Goal: Check status: Check status

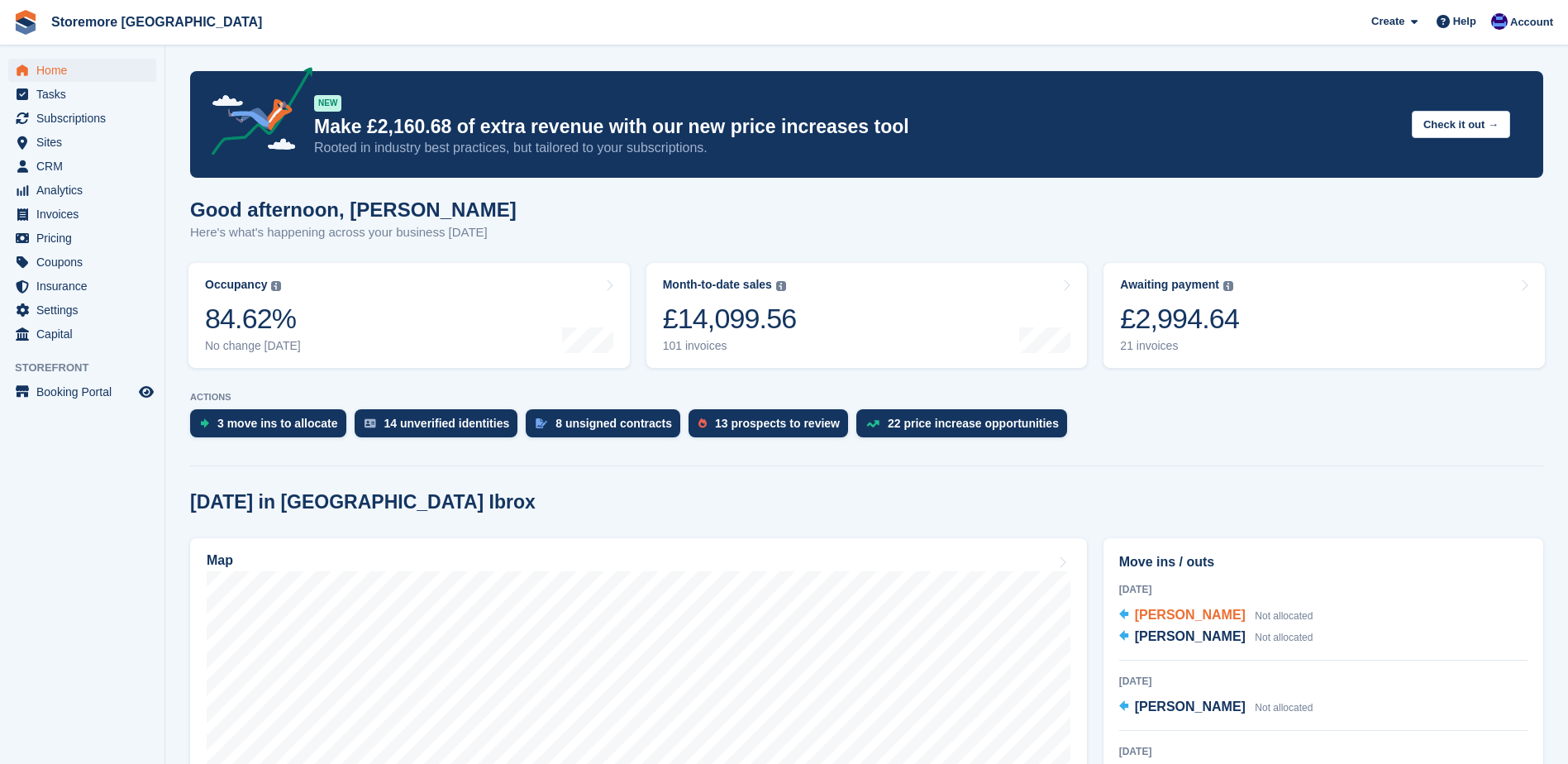
click at [1189, 621] on span "[PERSON_NAME]" at bounding box center [1190, 614] width 111 height 14
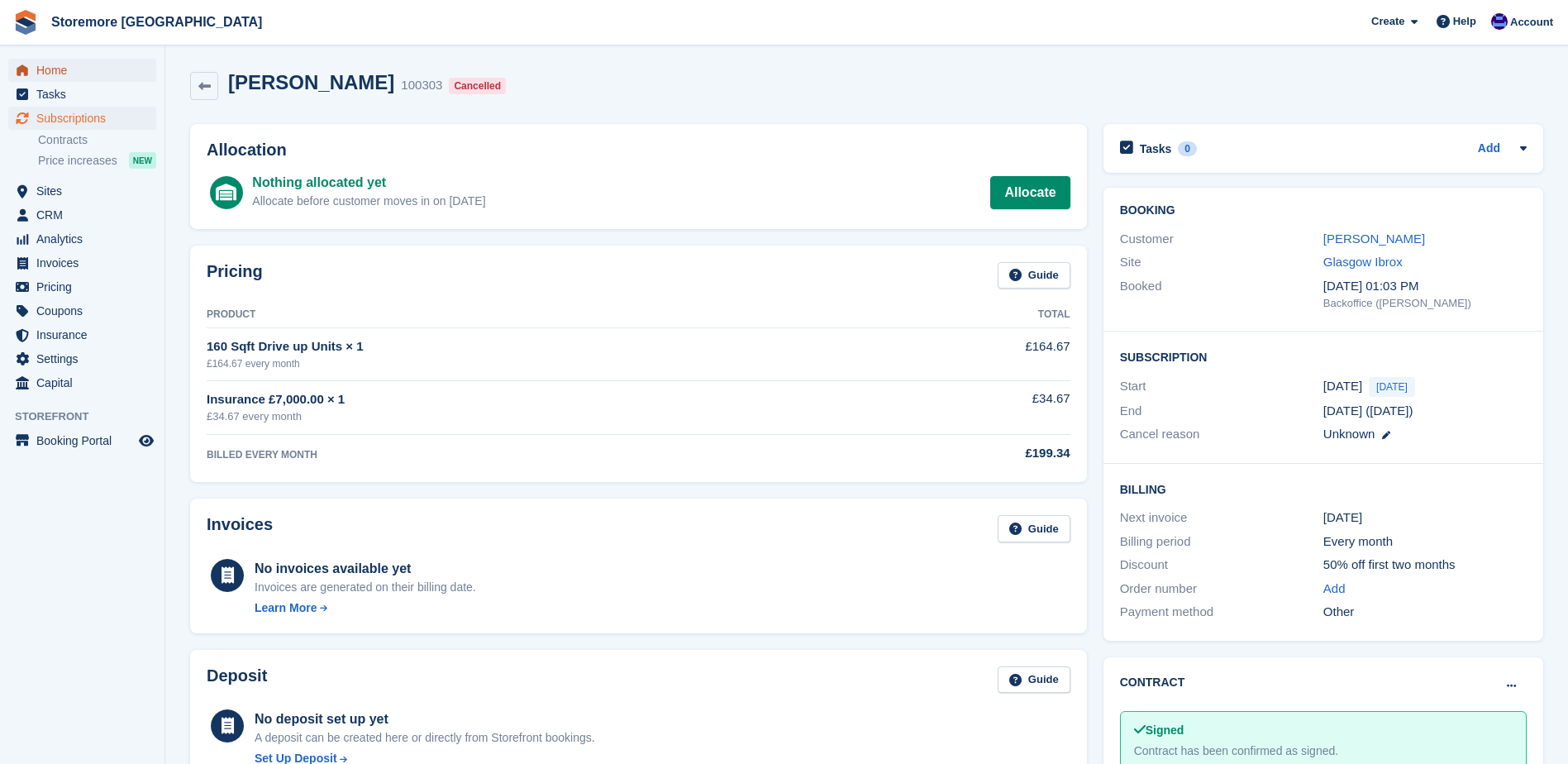
click at [129, 70] on span "Home" at bounding box center [86, 70] width 99 height 23
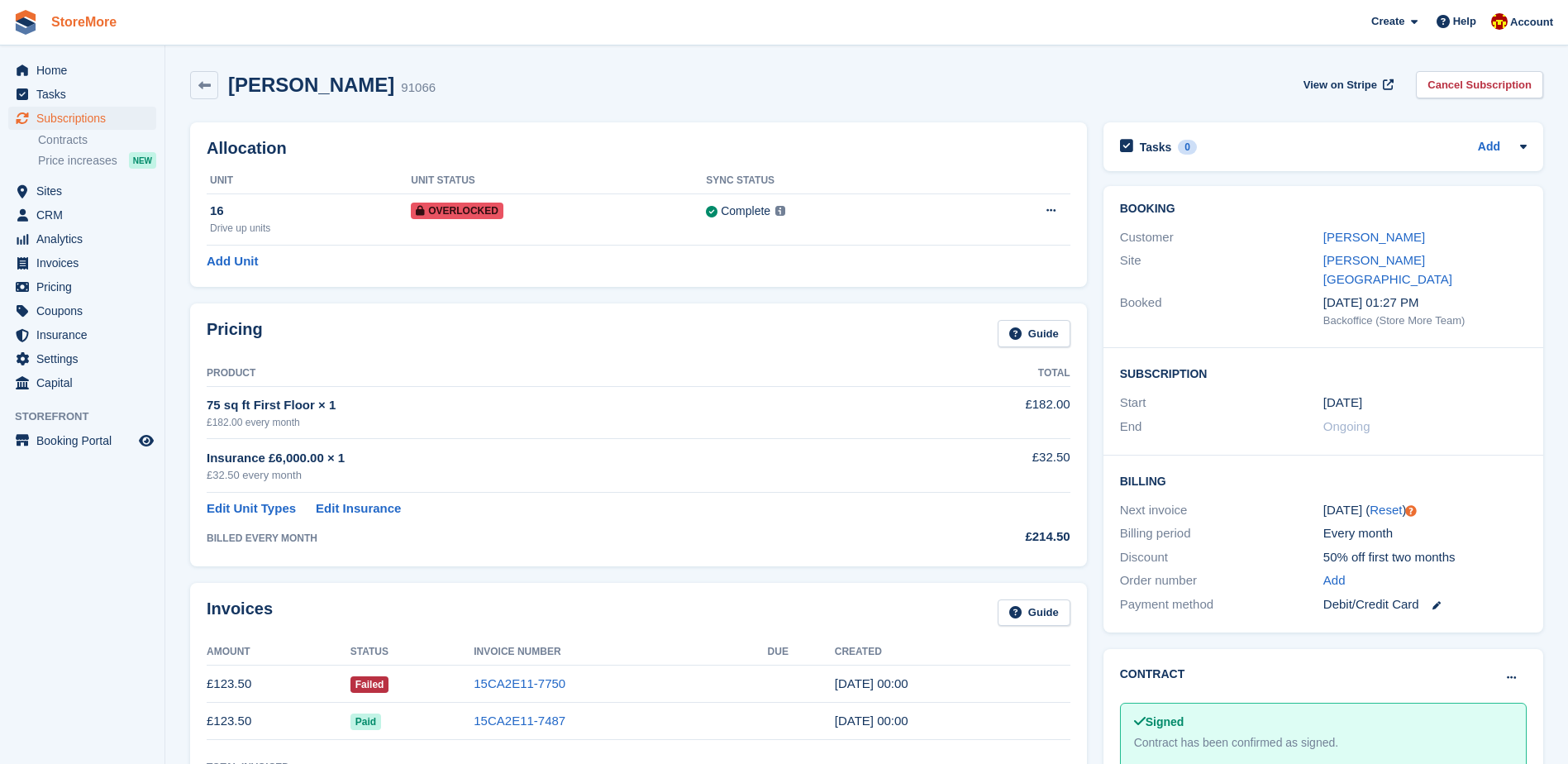
scroll to position [165, 0]
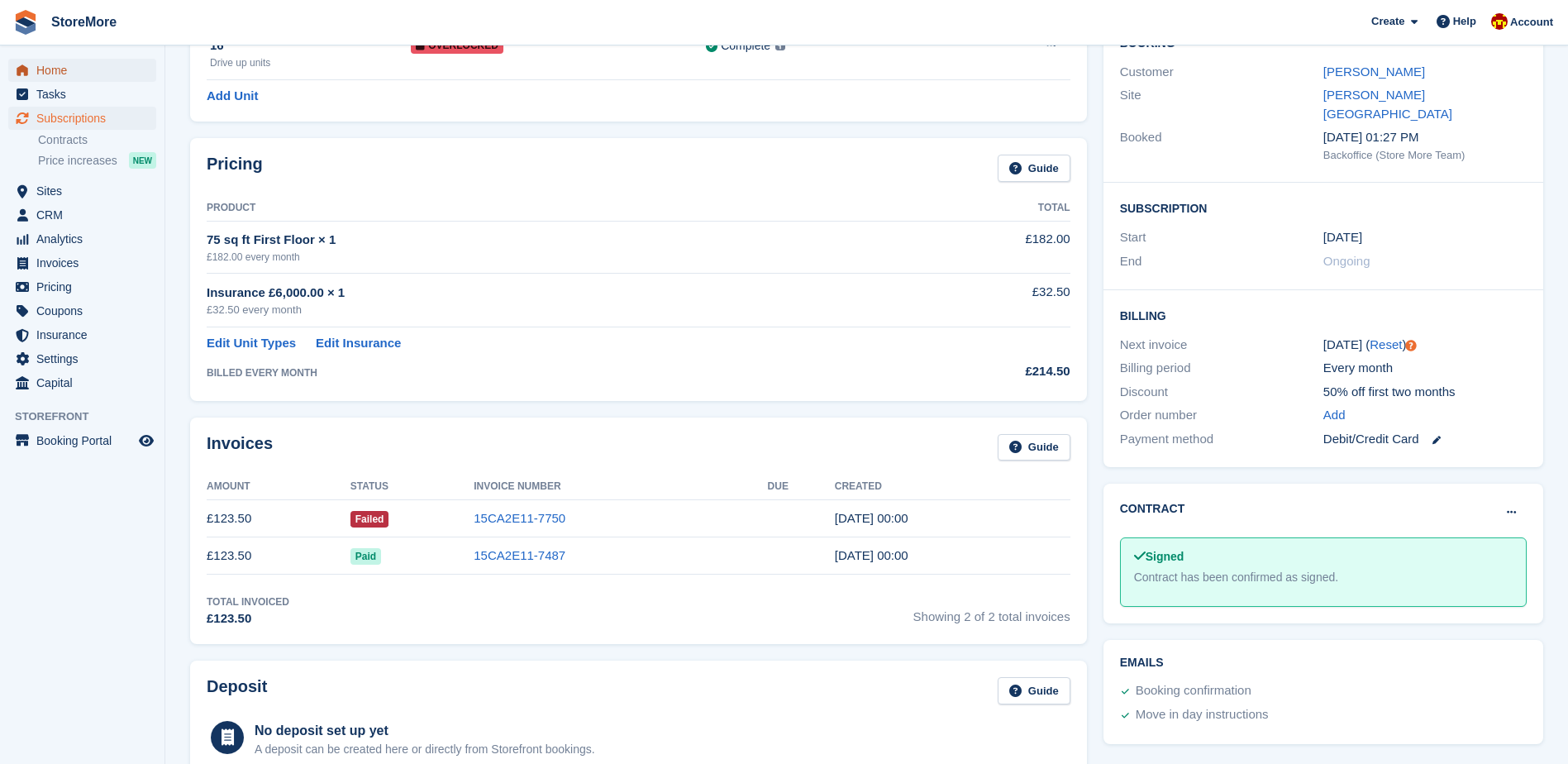
click at [99, 70] on span "Home" at bounding box center [86, 70] width 99 height 23
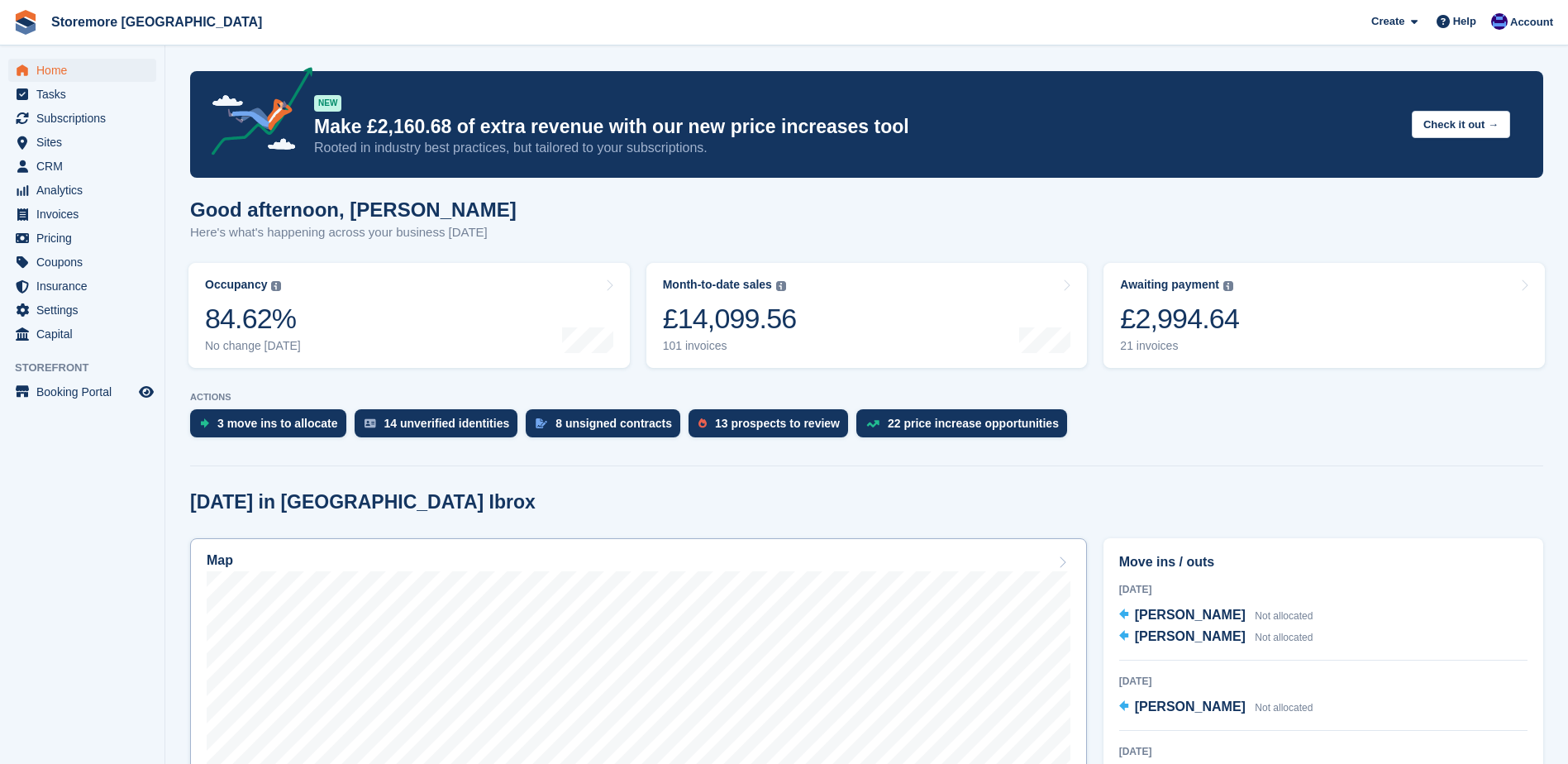
scroll to position [165, 0]
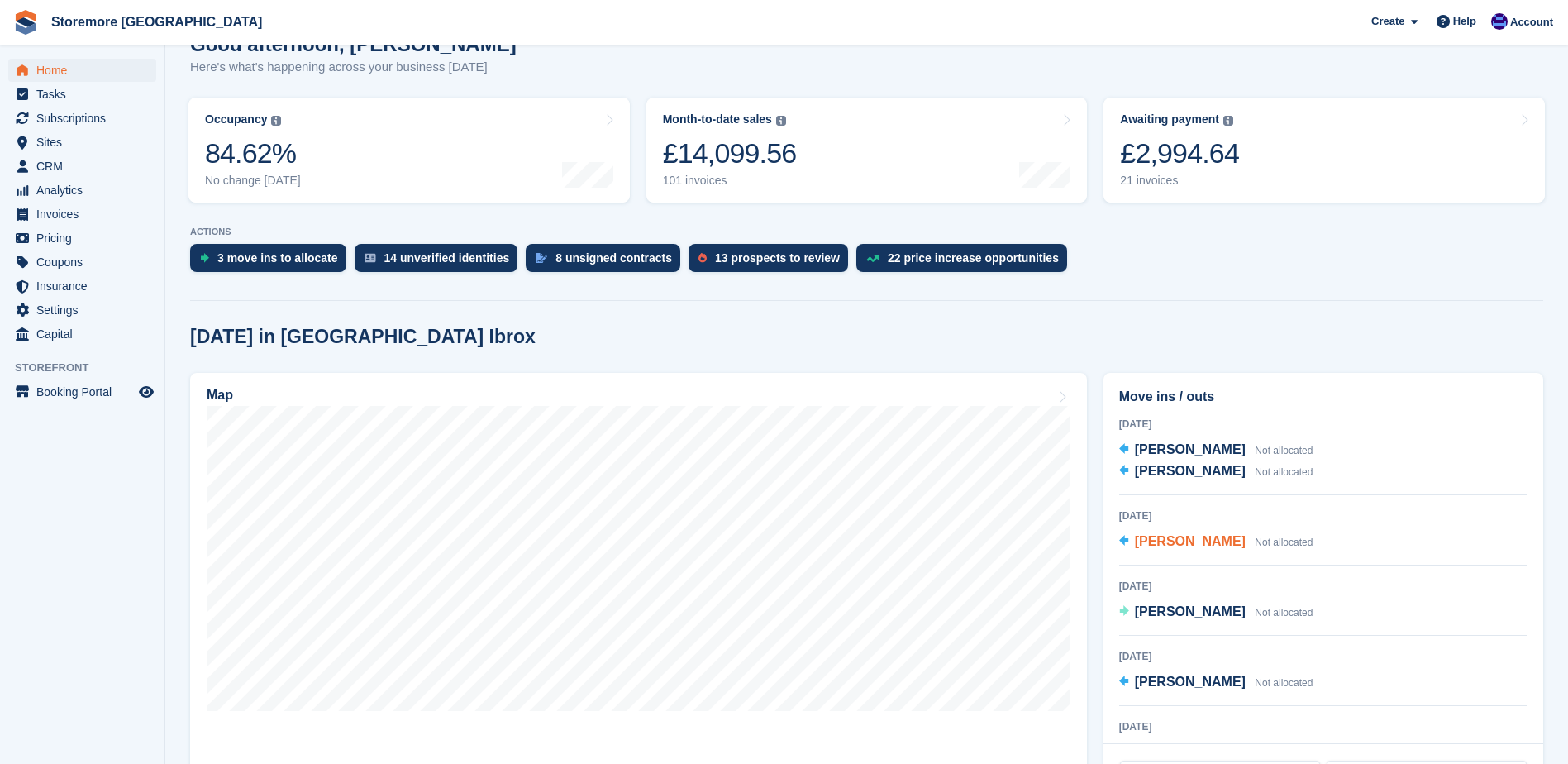
click at [1203, 537] on span "[PERSON_NAME]" at bounding box center [1190, 541] width 111 height 14
